Goal: Information Seeking & Learning: Learn about a topic

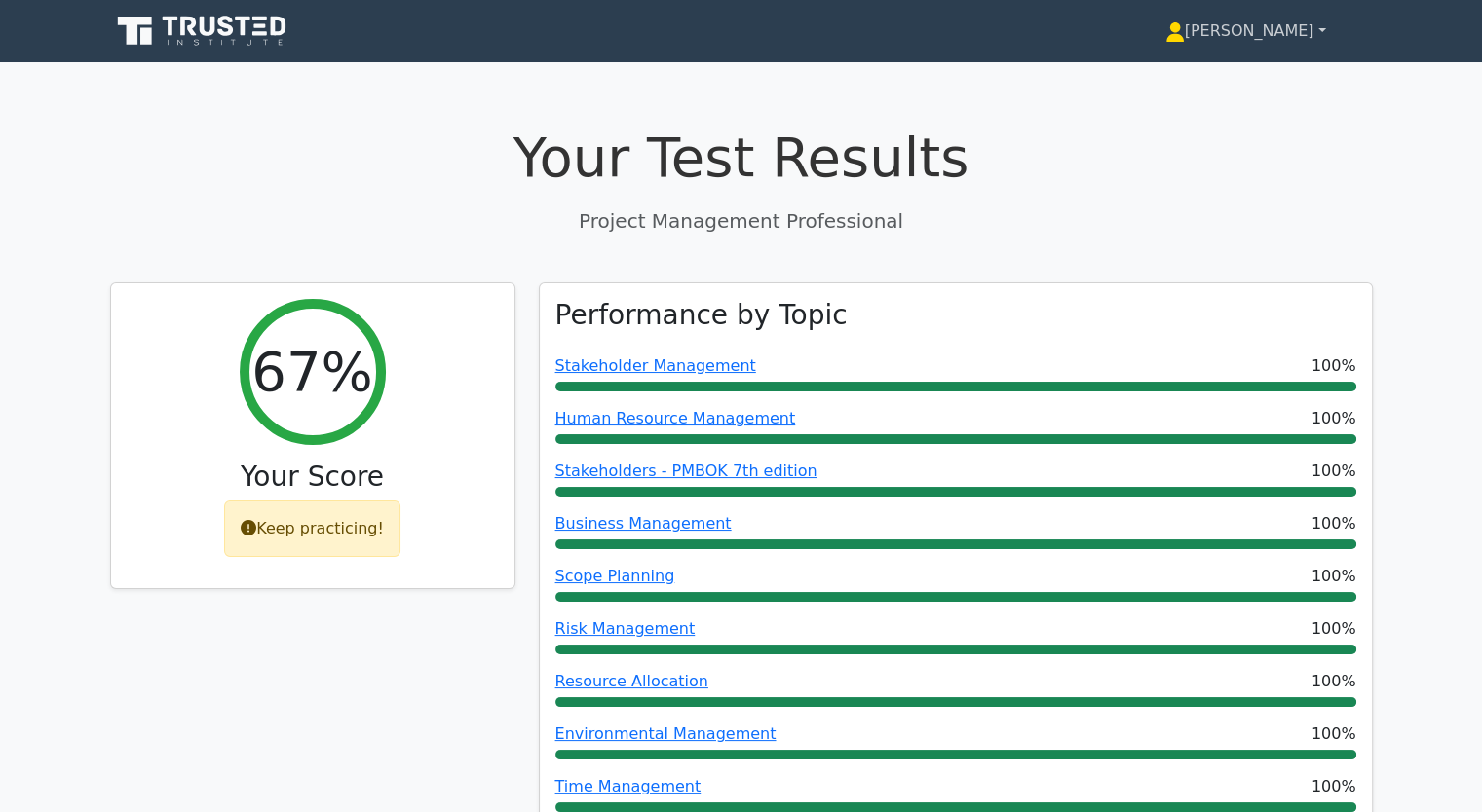
click at [1318, 27] on link "[PERSON_NAME]" at bounding box center [1245, 31] width 254 height 39
click at [1135, 79] on link "Profile" at bounding box center [1196, 77] width 154 height 31
click at [1313, 31] on link "[PERSON_NAME]" at bounding box center [1245, 31] width 254 height 39
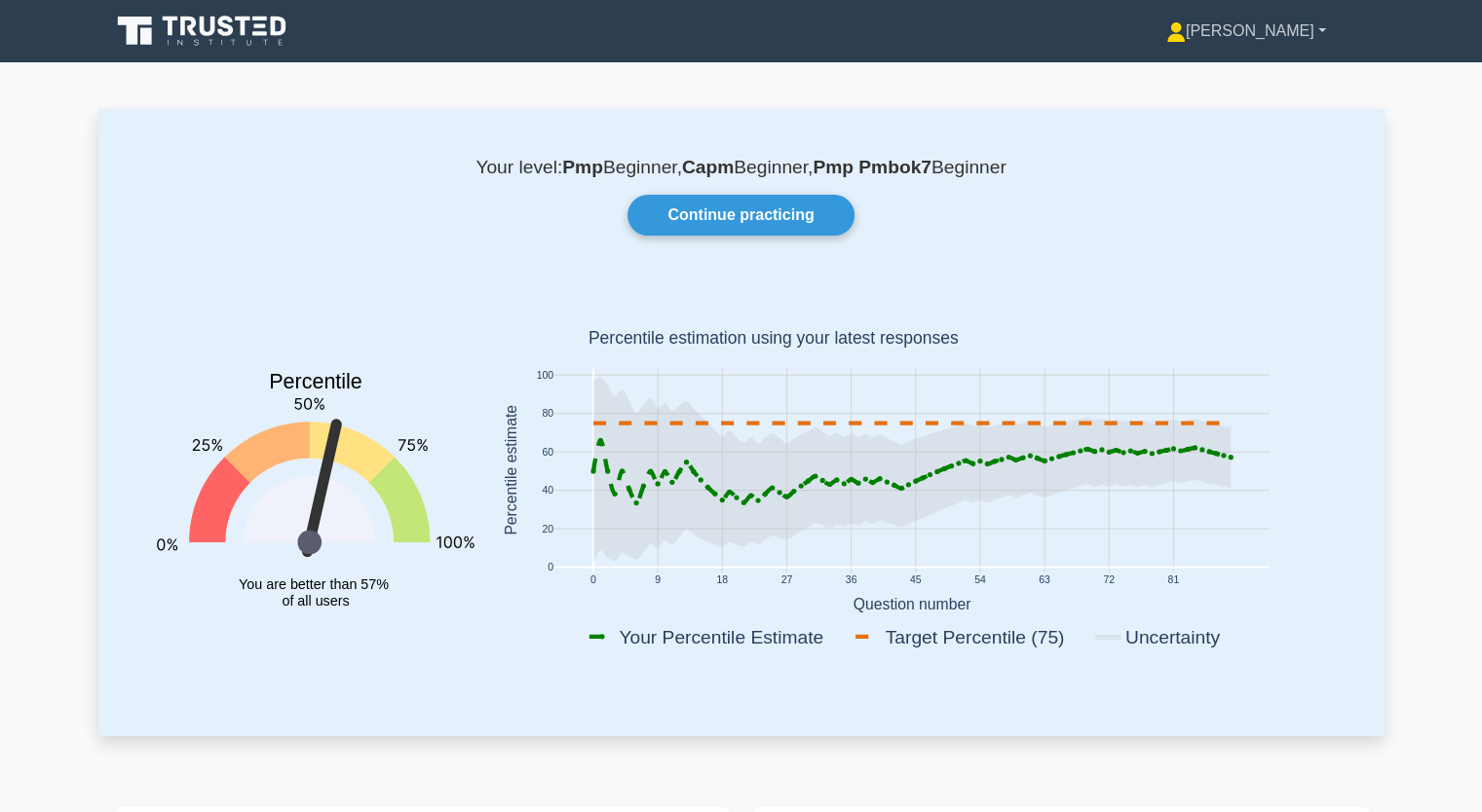
click at [1317, 33] on link "[PERSON_NAME]" at bounding box center [1245, 31] width 253 height 39
click at [1173, 112] on link "Settings" at bounding box center [1197, 107] width 154 height 31
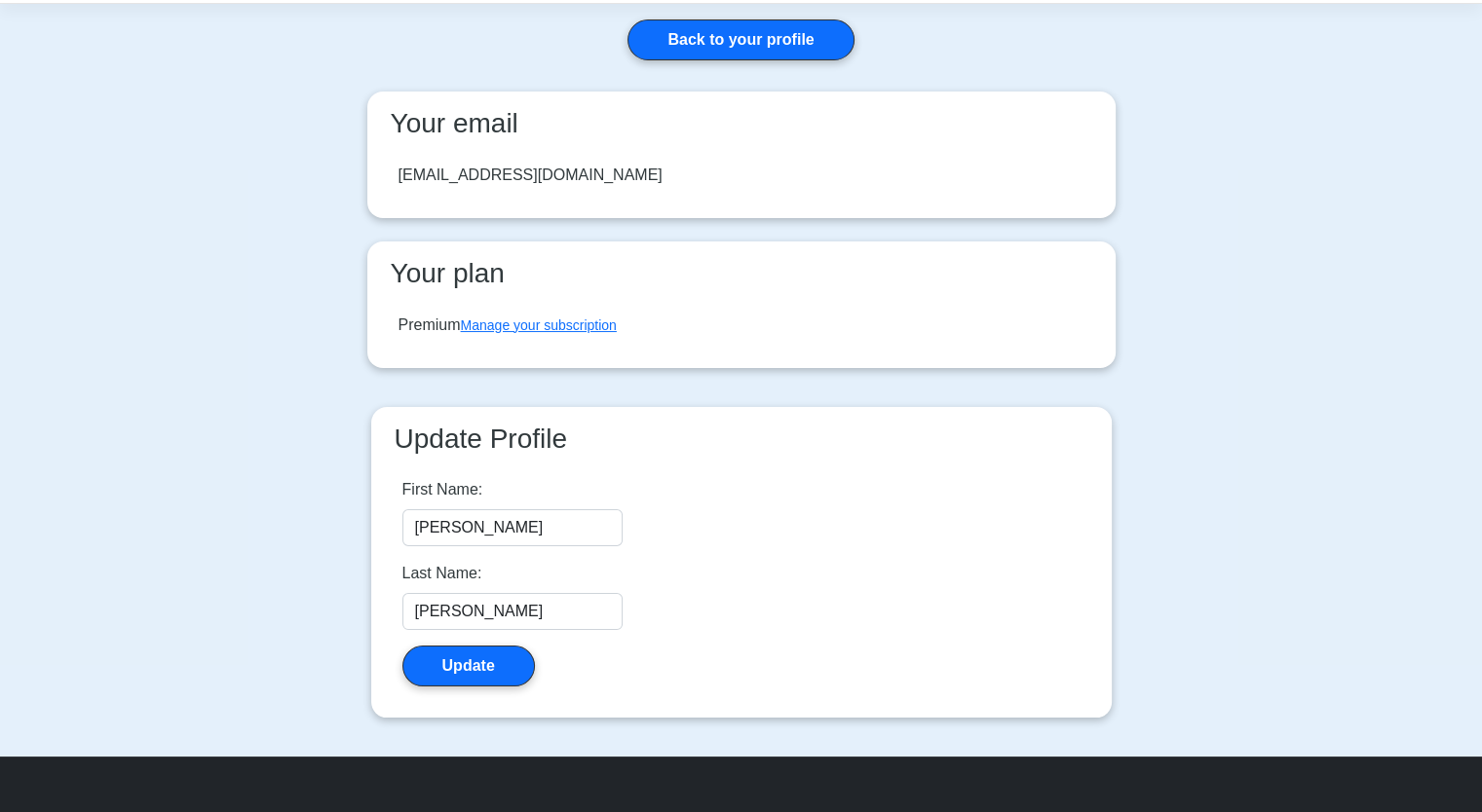
scroll to position [39, 0]
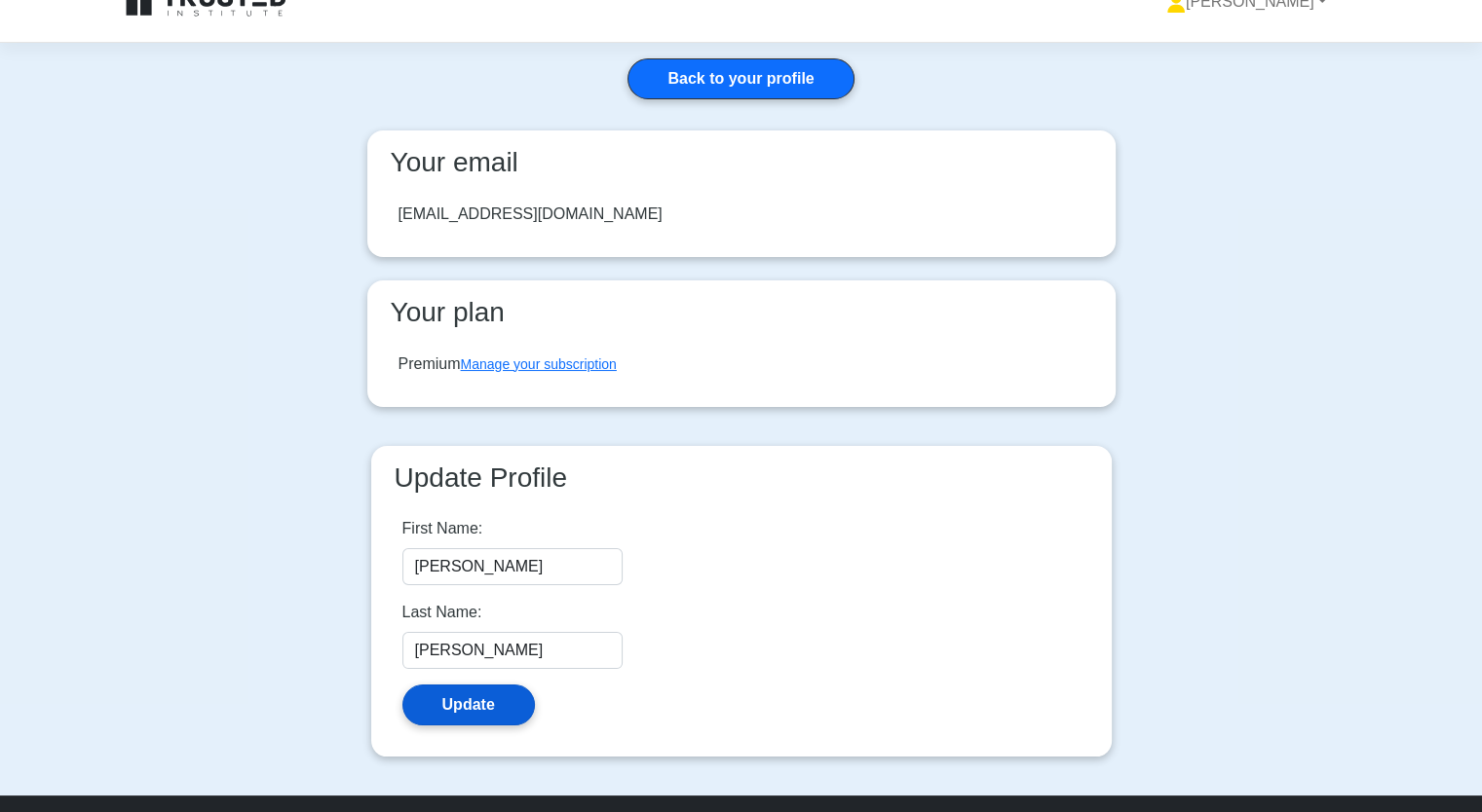
click at [463, 708] on button "Update" at bounding box center [468, 705] width 132 height 41
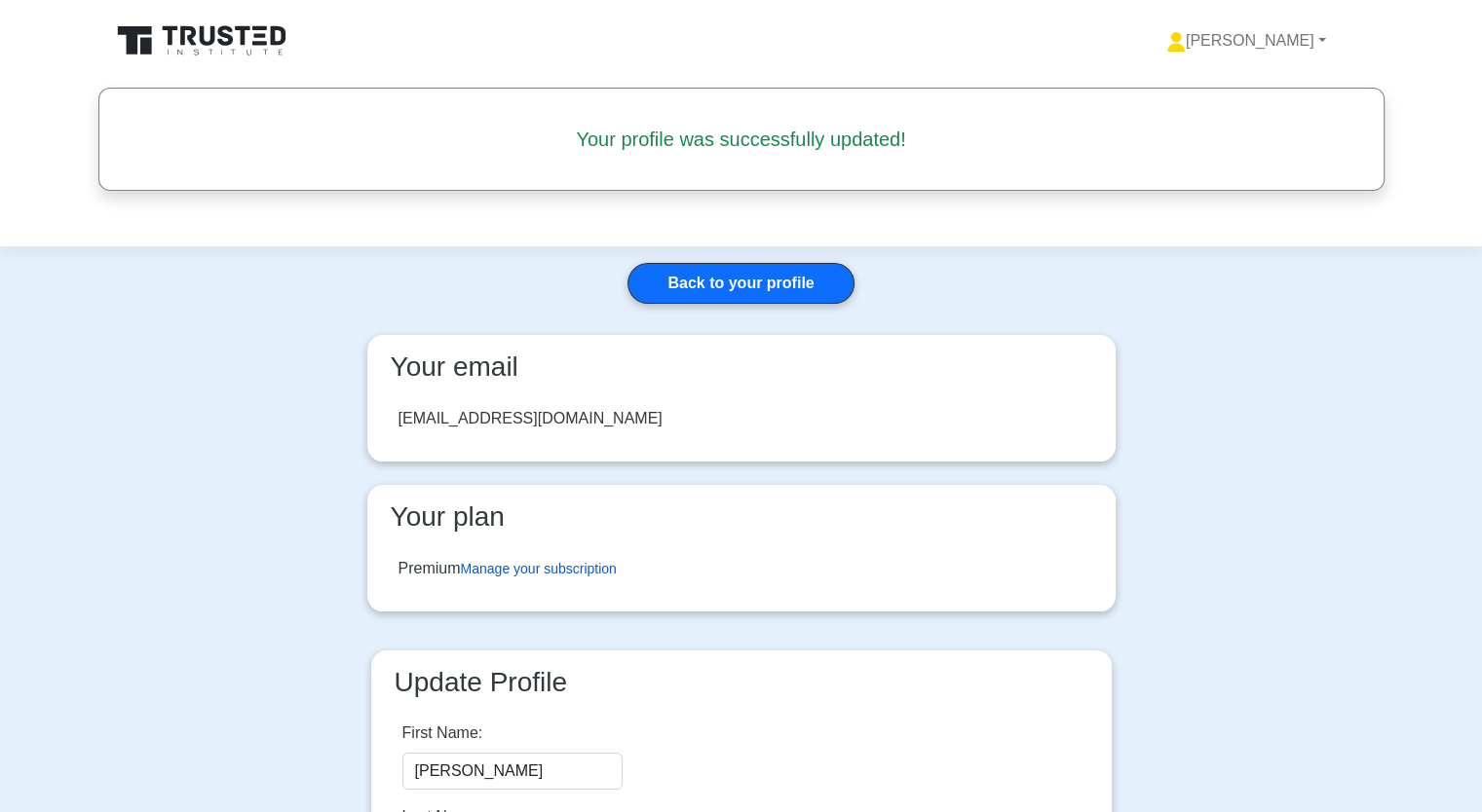
click at [530, 567] on link "Manage your subscription" at bounding box center [539, 569] width 156 height 16
click at [791, 277] on link "Back to your profile" at bounding box center [740, 283] width 226 height 41
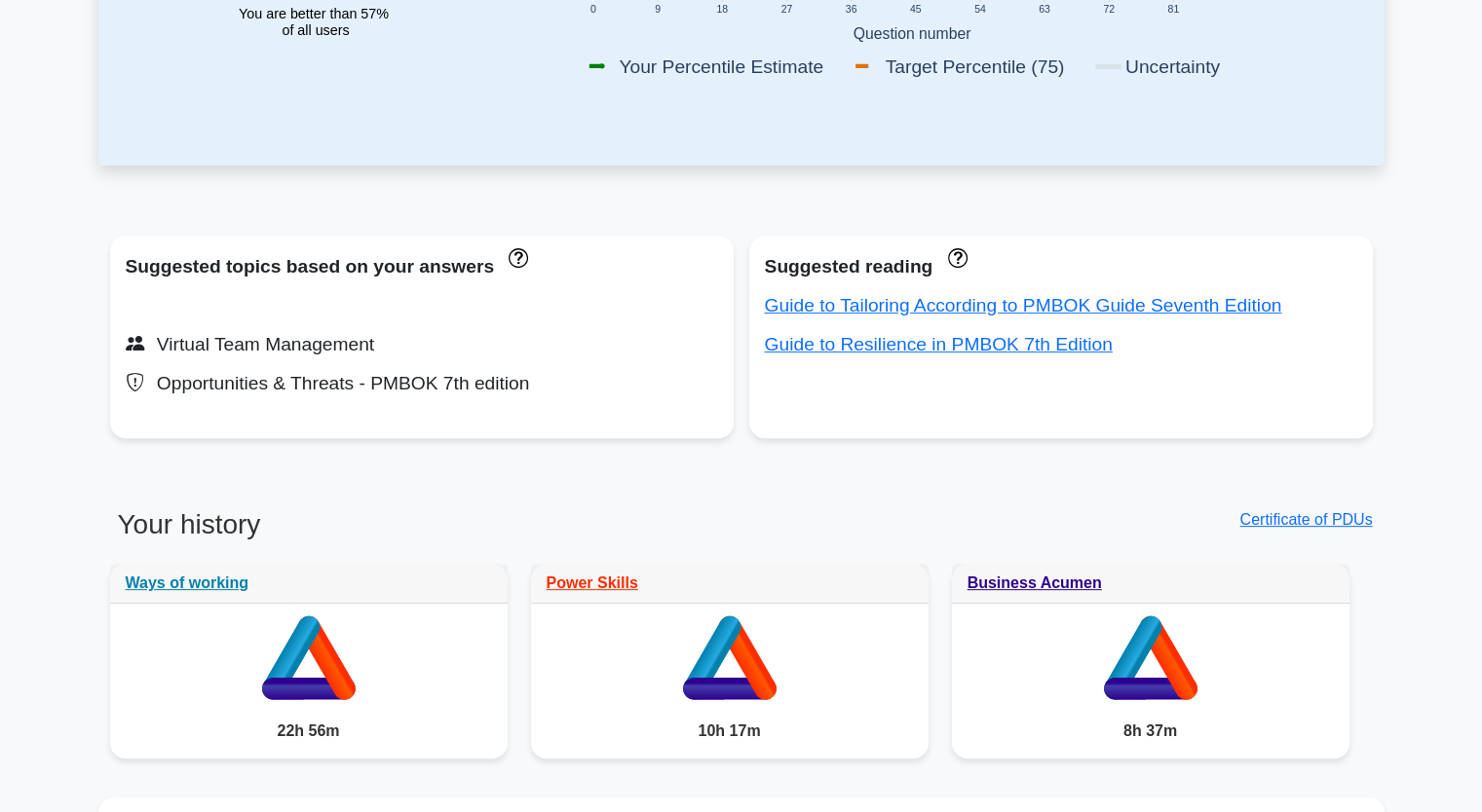
scroll to position [584, 0]
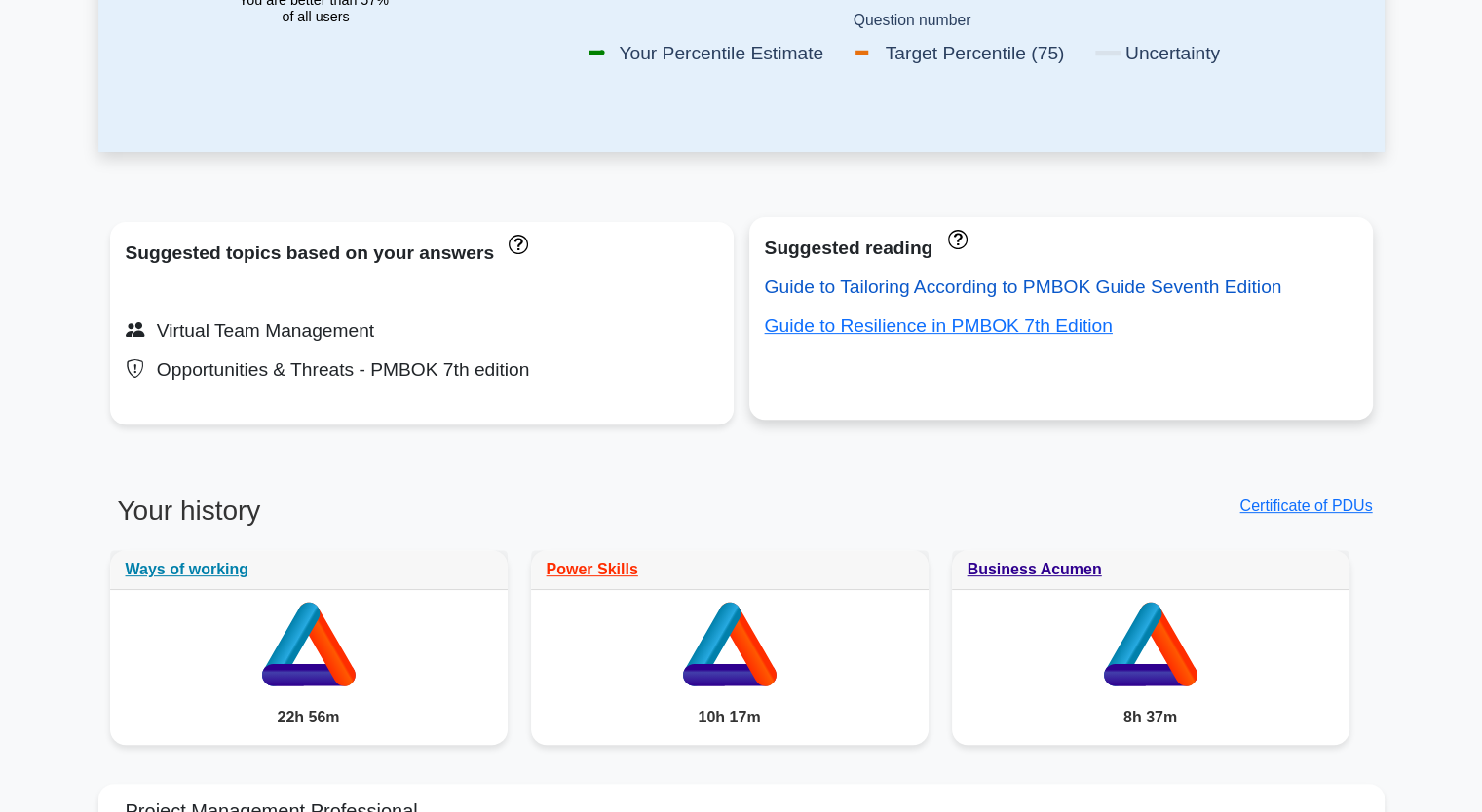
click at [865, 290] on link "Guide to Tailoring According to PMBOK Guide Seventh Edition" at bounding box center [1023, 286] width 517 height 21
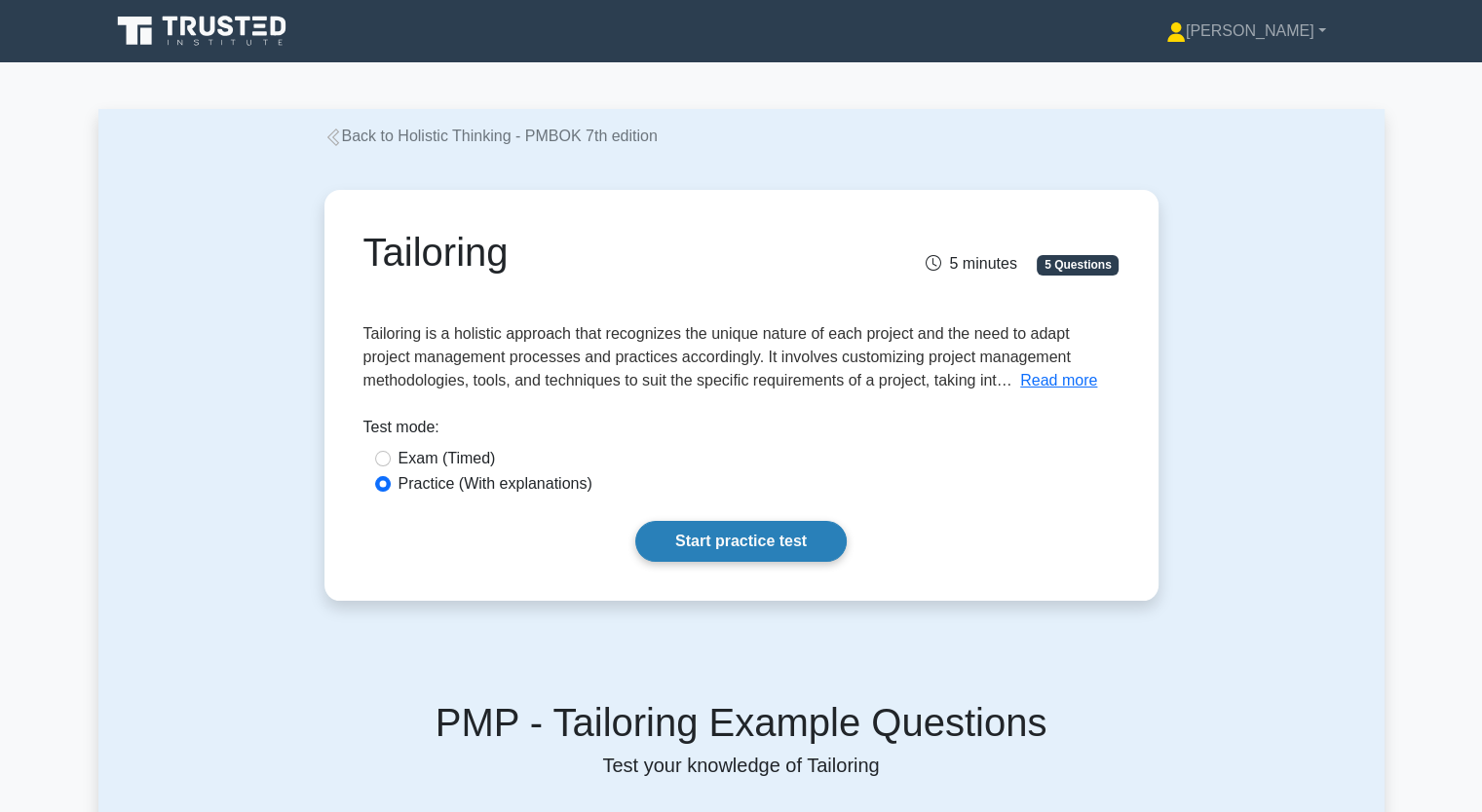
click at [749, 545] on link "Start practice test" at bounding box center [741, 541] width 212 height 41
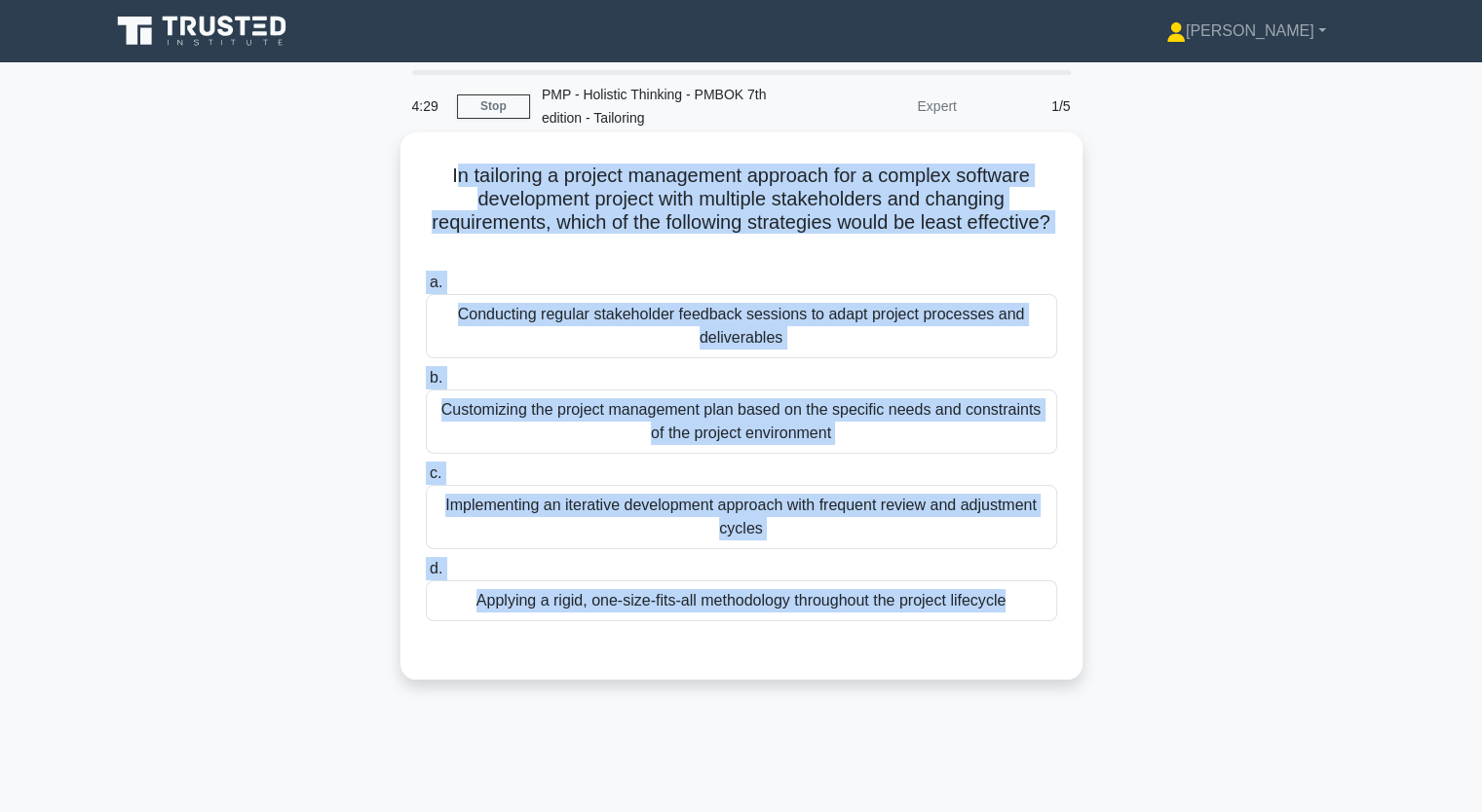
drag, startPoint x: 448, startPoint y: 187, endPoint x: 953, endPoint y: 659, distance: 691.2
click at [953, 659] on div "In tailoring a project management approach for a complex software development p…" at bounding box center [741, 406] width 666 height 532
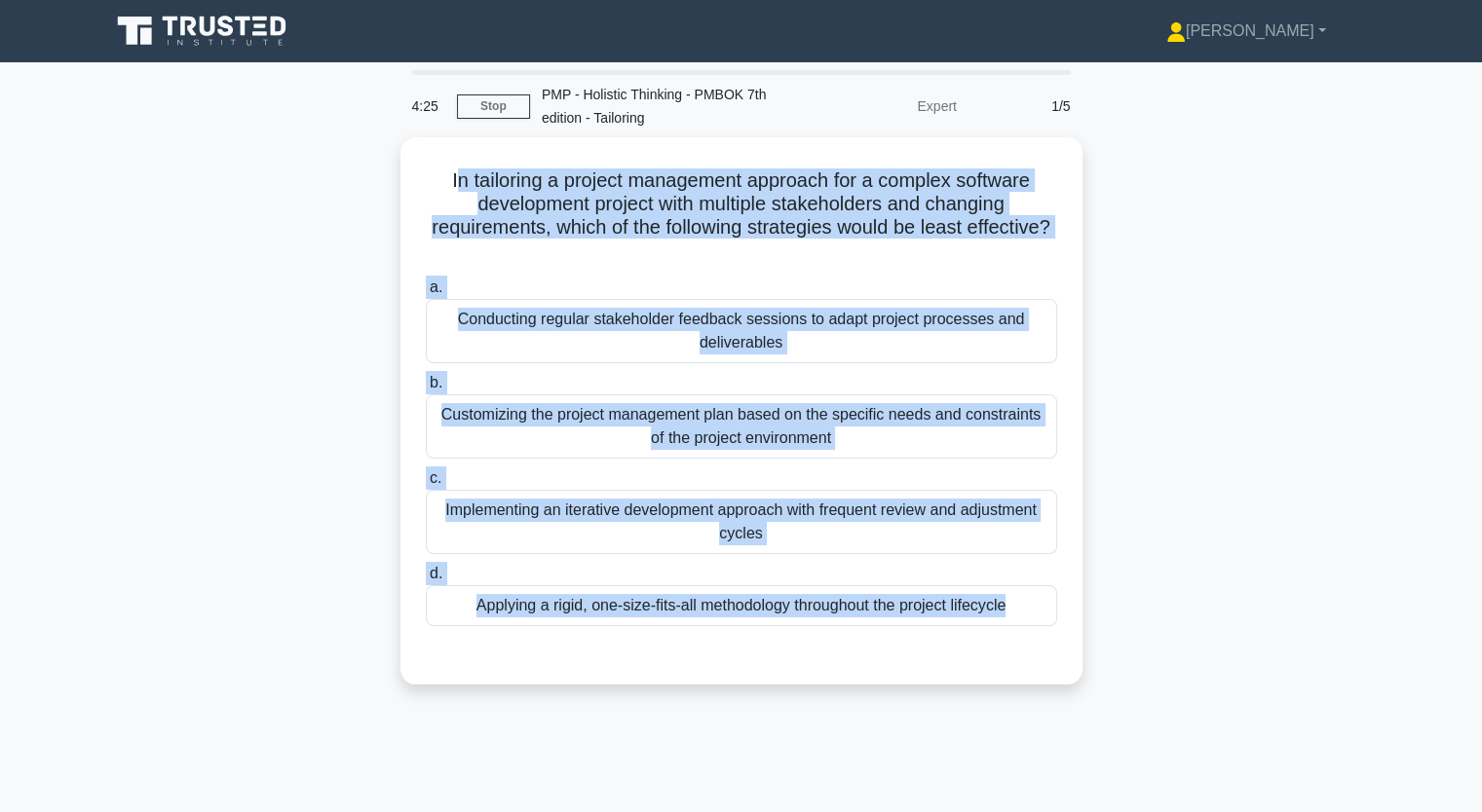
copy div "n tailoring a project management approach for a complex software development pr…"
click at [311, 223] on div "In tailoring a project management approach for a complex software development p…" at bounding box center [741, 422] width 1286 height 570
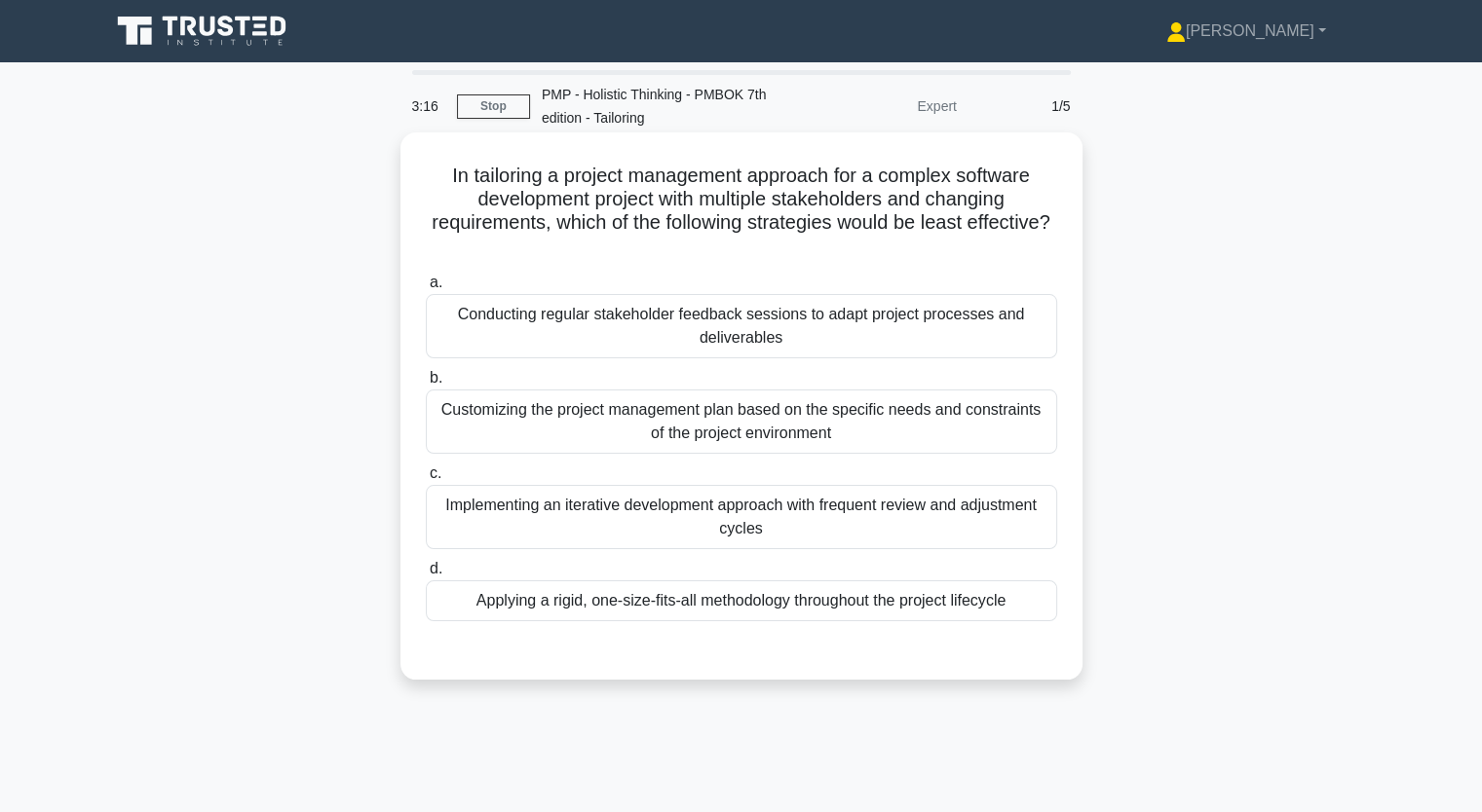
click at [575, 425] on div "Customizing the project management plan based on the specific needs and constra…" at bounding box center [741, 421] width 631 height 65
click at [425, 385] on input "b. Customizing the project management plan based on the specific needs and cons…" at bounding box center [425, 378] width 0 height 13
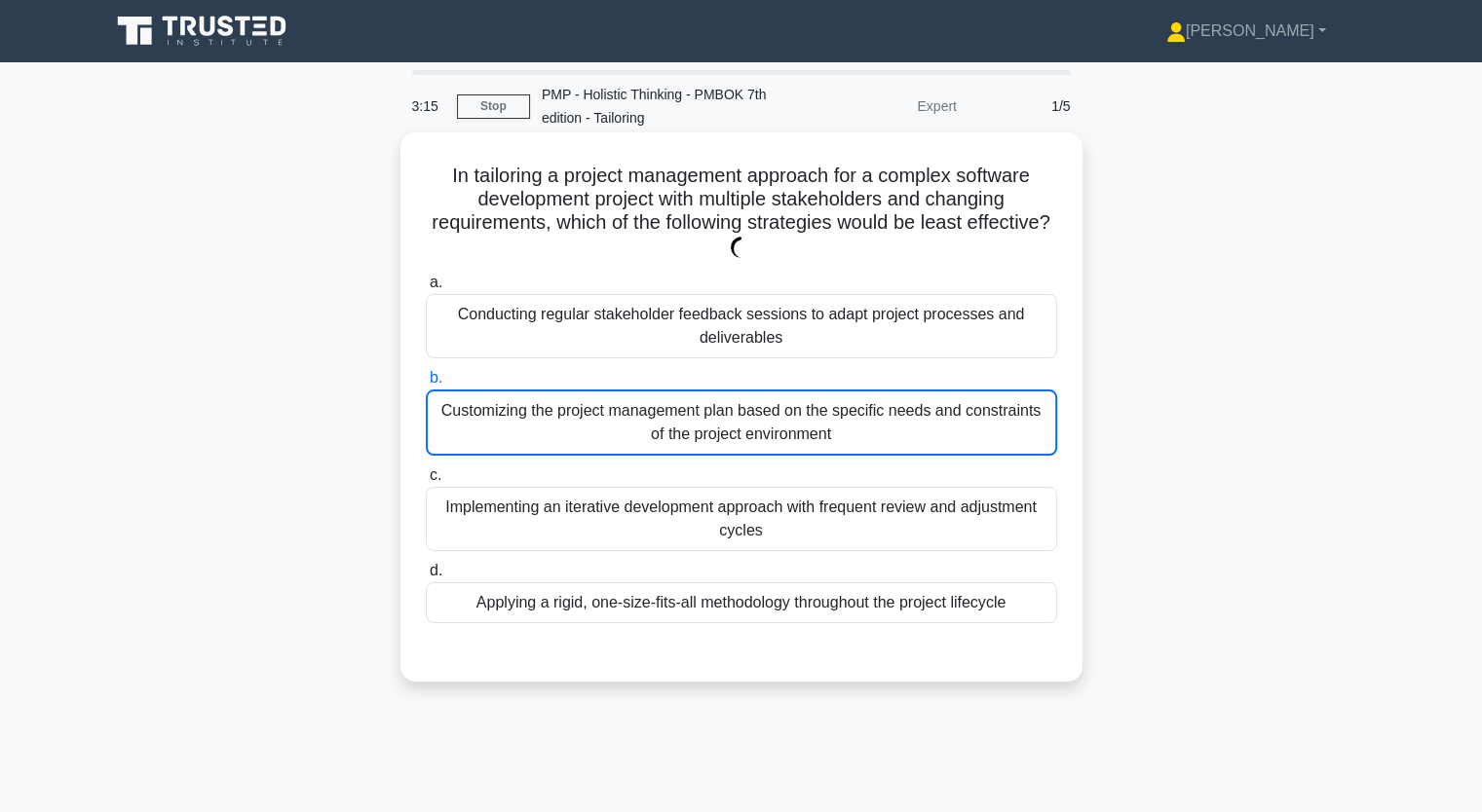
click at [575, 425] on div "Customizing the project management plan based on the specific needs and constra…" at bounding box center [741, 422] width 631 height 67
click at [425, 385] on input "b. Customizing the project management plan based on the specific needs and cons…" at bounding box center [425, 378] width 0 height 13
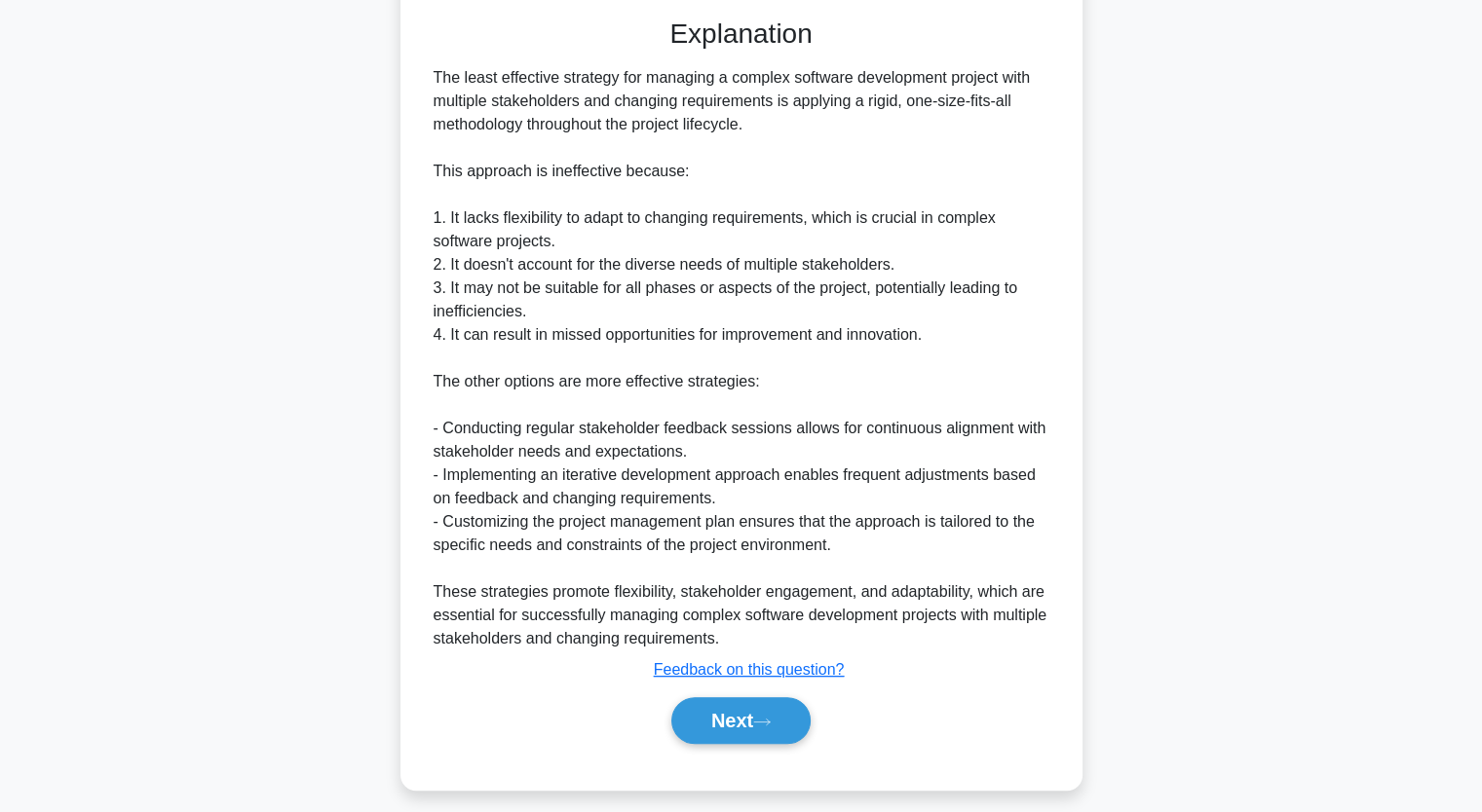
scroll to position [647, 0]
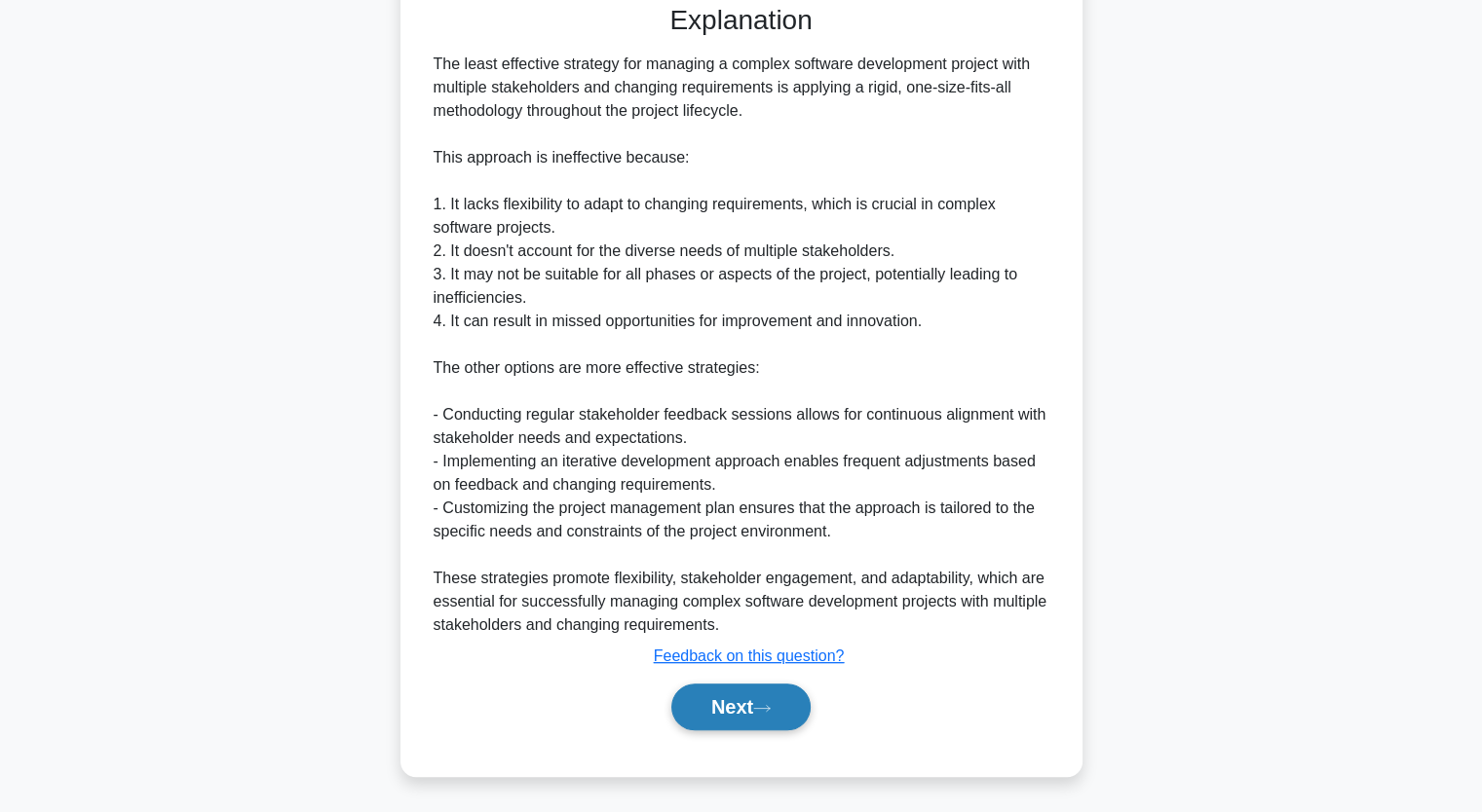
click at [746, 706] on button "Next" at bounding box center [741, 707] width 139 height 47
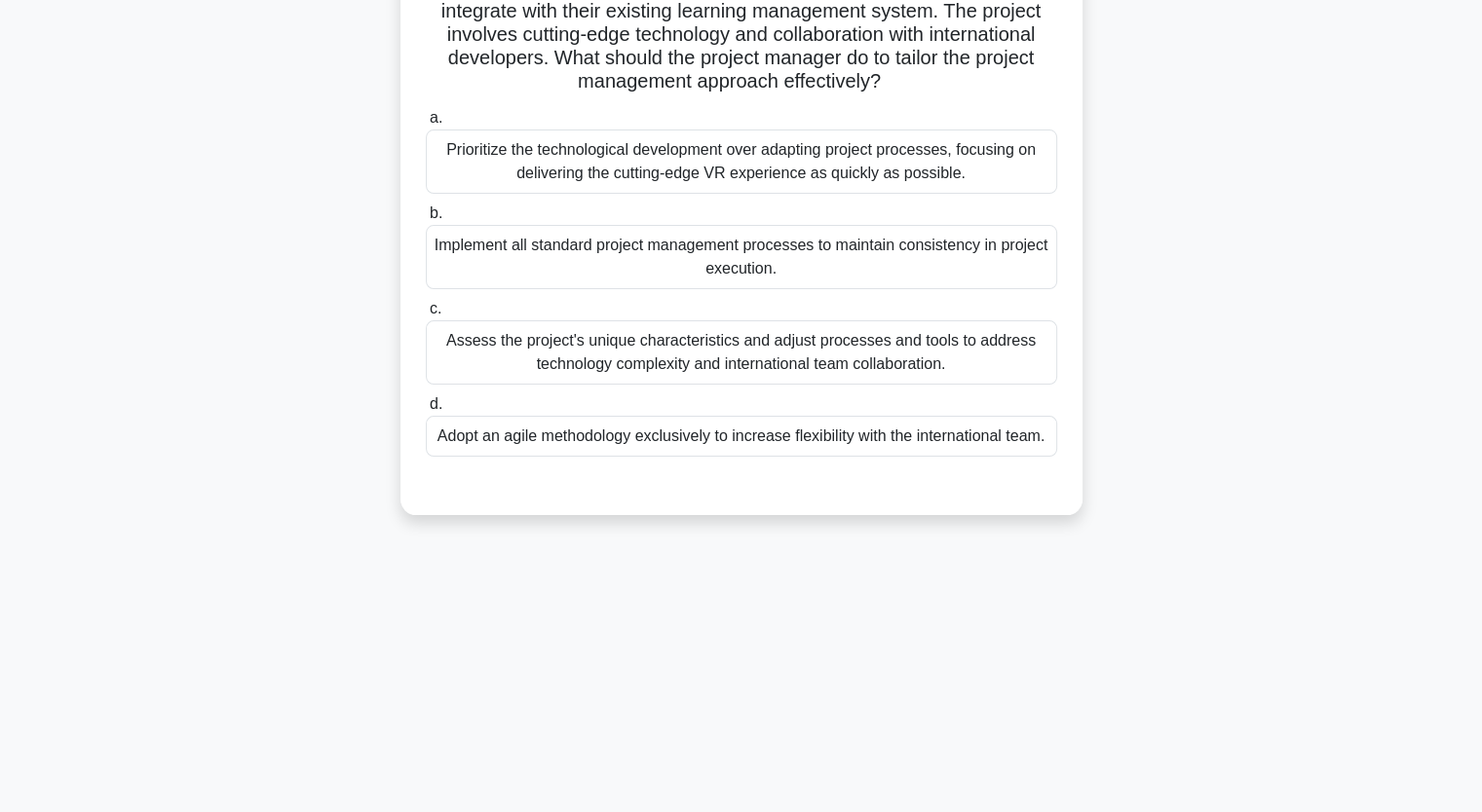
scroll to position [241, 0]
click at [1203, 557] on div "3:04 Stop PMP - Holistic Thinking - PMBOK 7th edition - Tailoring Expert 2/5 A …" at bounding box center [741, 317] width 1286 height 974
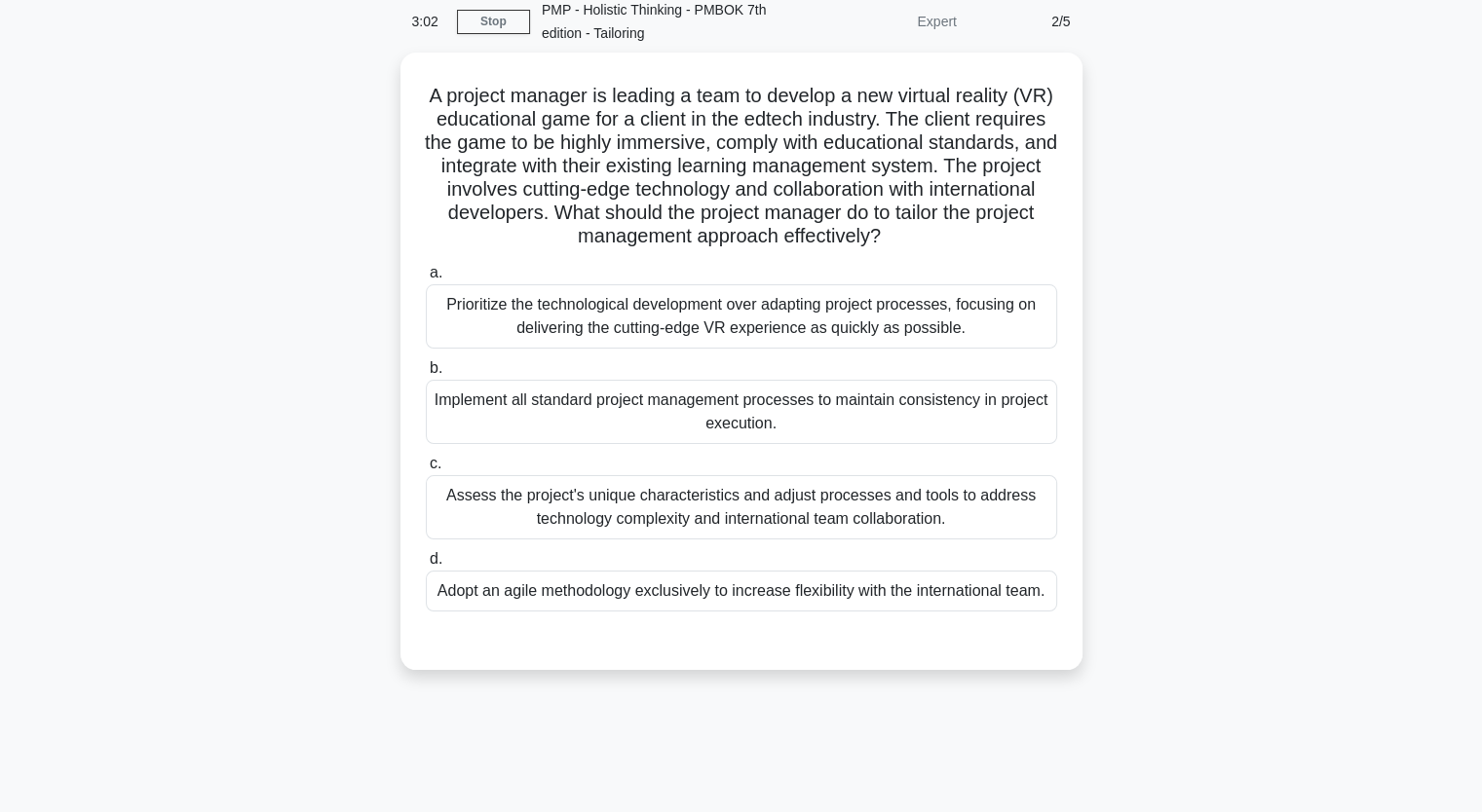
scroll to position [46, 0]
